Goal: Navigation & Orientation: Find specific page/section

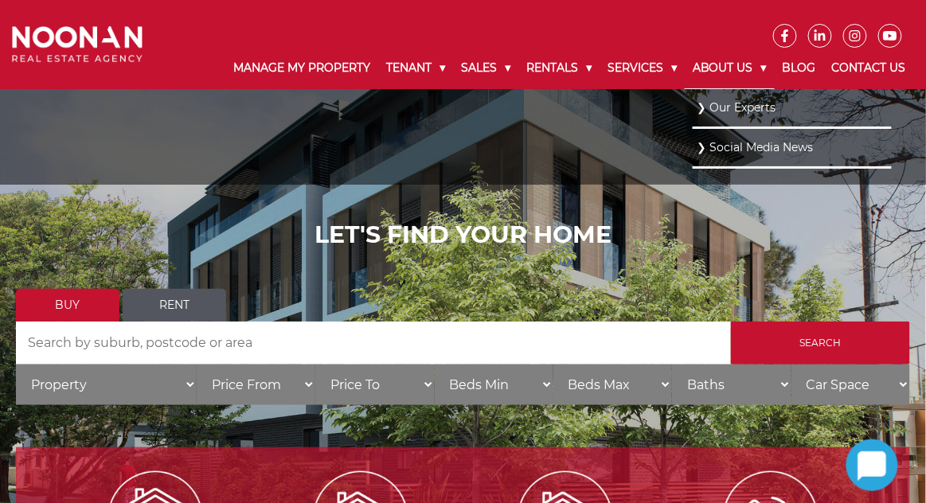
click at [760, 70] on link "About Us" at bounding box center [729, 68] width 90 height 41
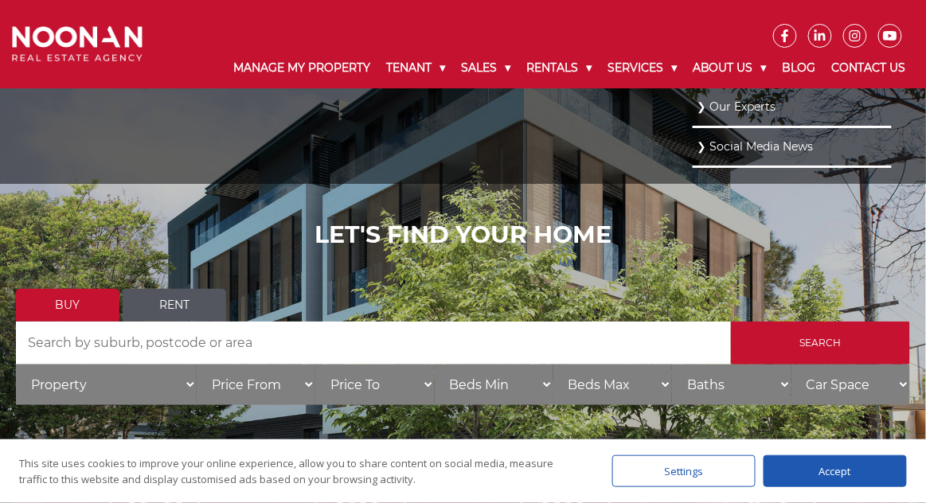
click at [761, 112] on link "Our Experts" at bounding box center [791, 106] width 191 height 21
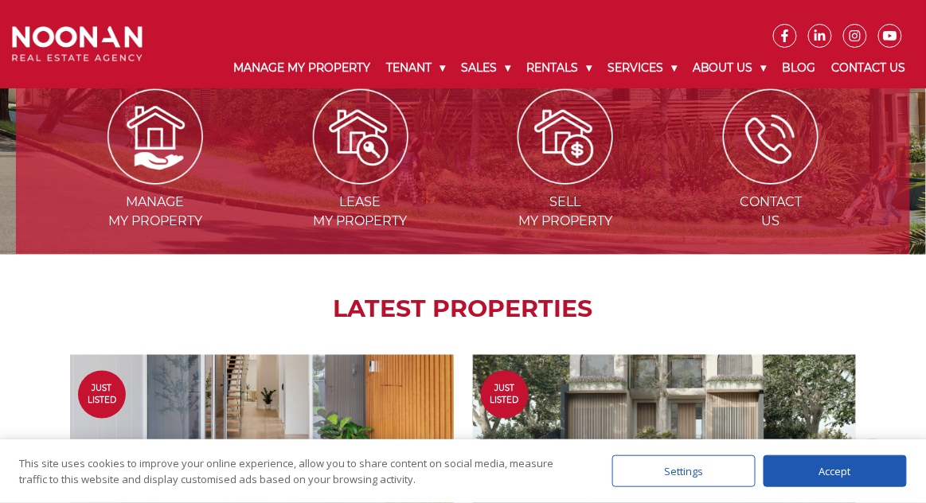
scroll to position [793, 0]
